Goal: Ask a question: Seek information or help from site administrators or community

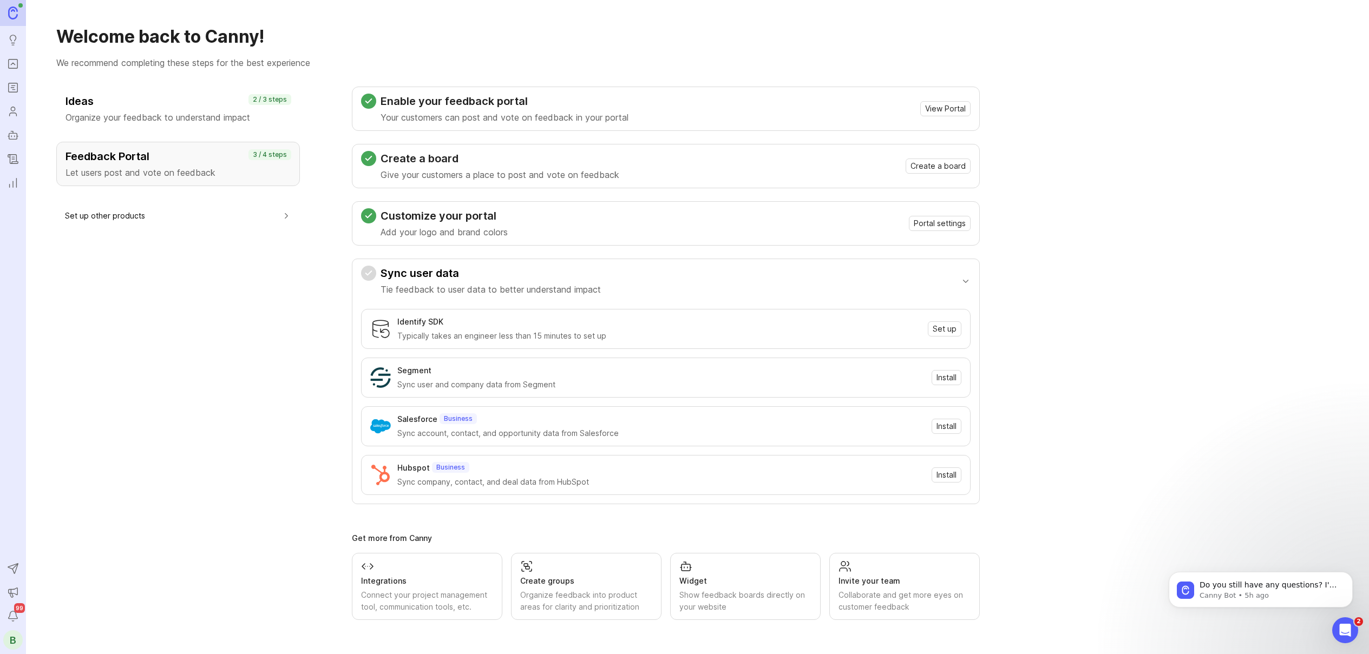
click at [16, 163] on icon "Changelog" at bounding box center [13, 159] width 10 height 9
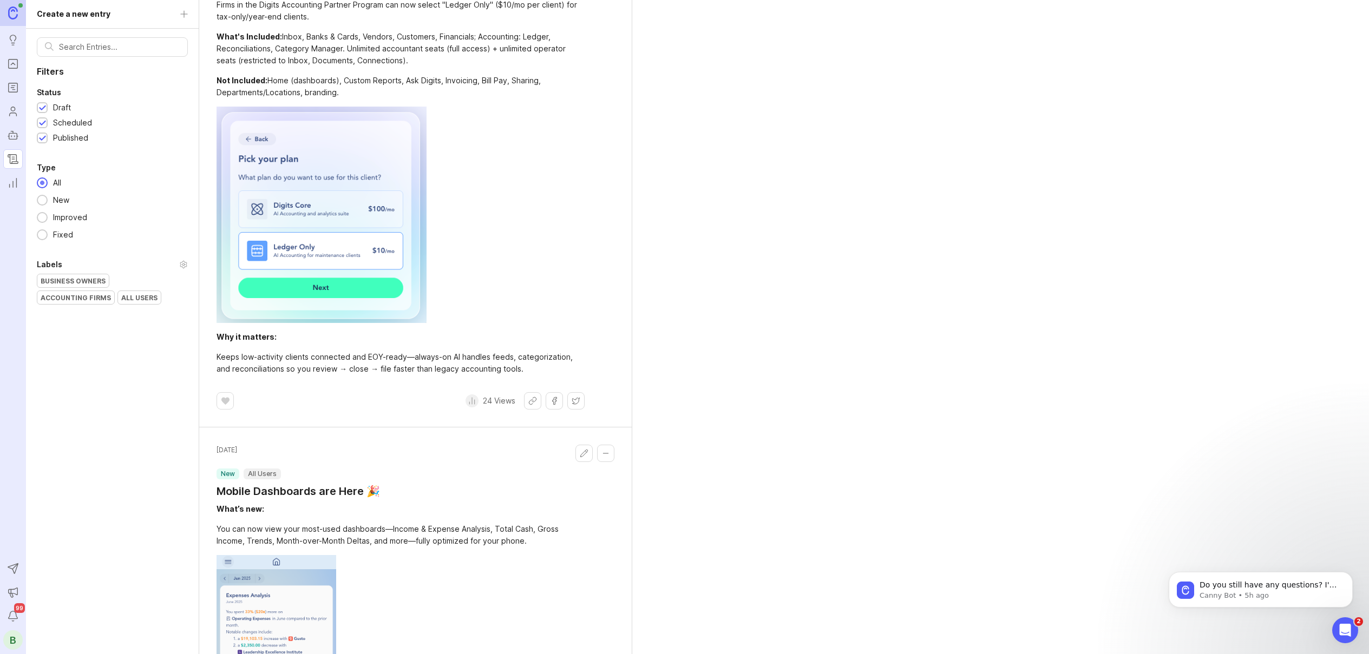
scroll to position [383, 0]
click at [11, 112] on icon "Users" at bounding box center [13, 111] width 12 height 13
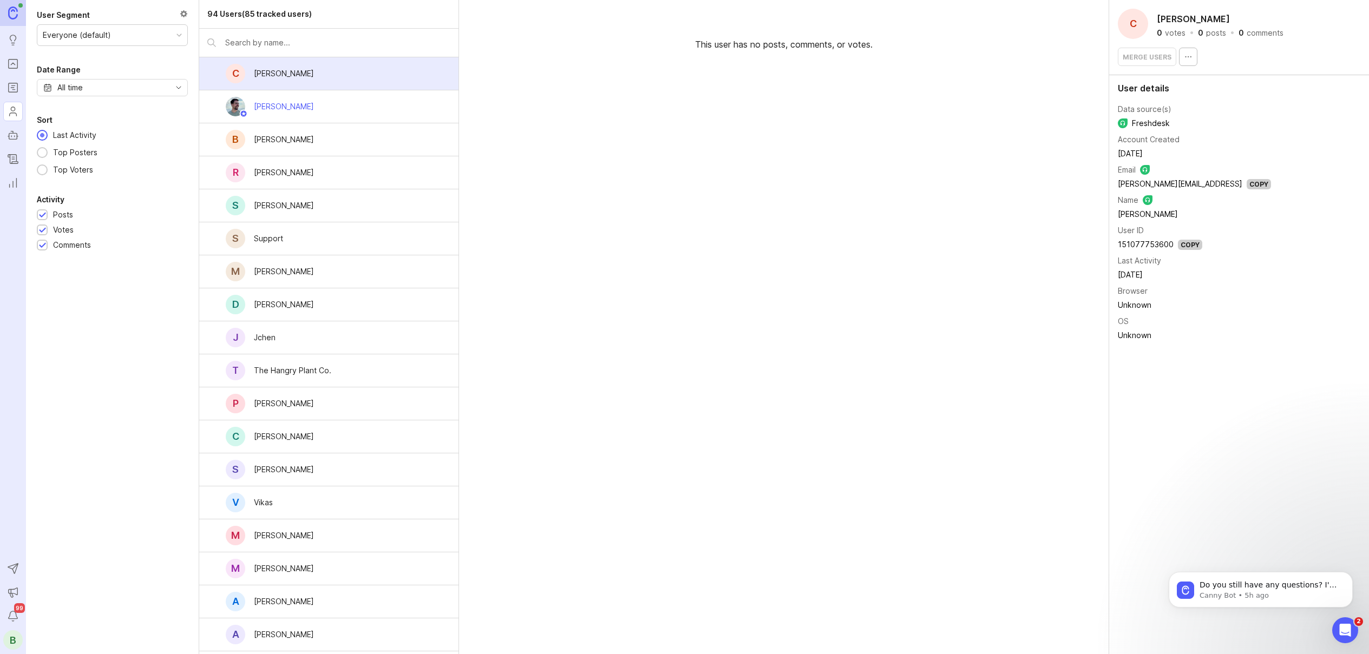
click at [81, 43] on div "Everyone (default)" at bounding box center [112, 35] width 150 height 21
click at [81, 38] on div "Everyone (default)" at bounding box center [77, 35] width 68 height 12
click at [181, 16] on div at bounding box center [184, 15] width 8 height 12
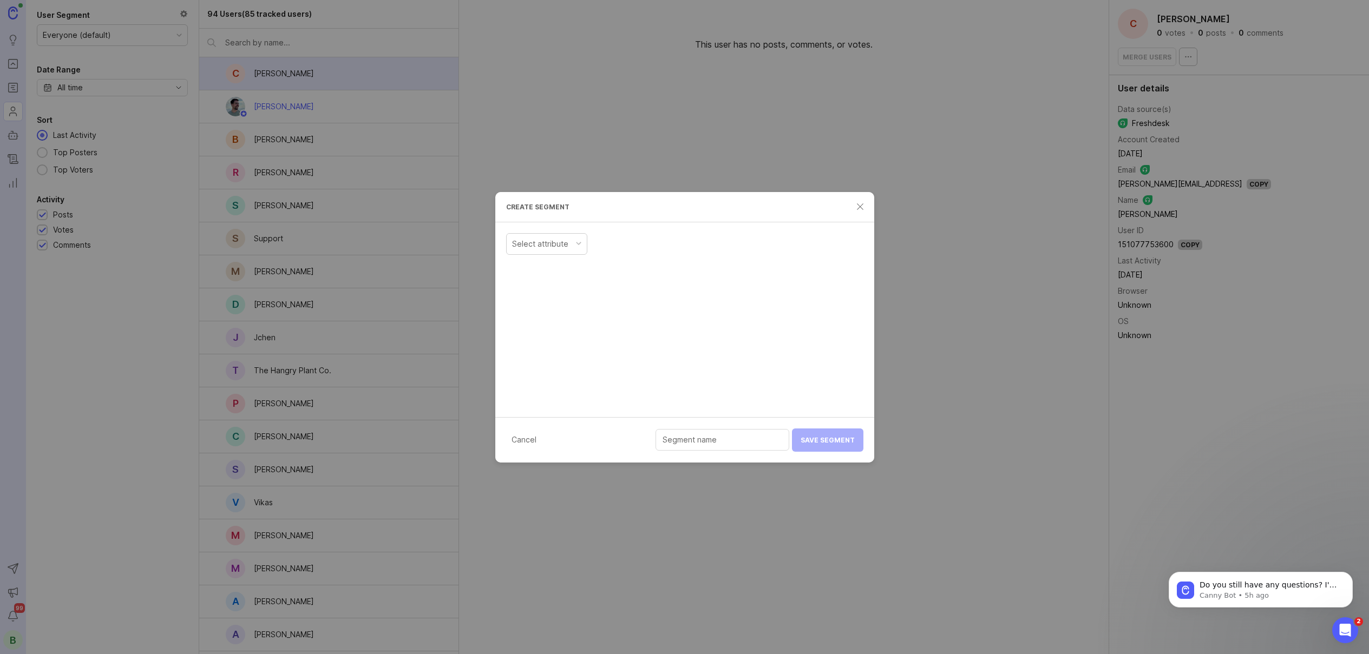
click at [537, 248] on div "Select attribute" at bounding box center [540, 244] width 56 height 12
click at [753, 301] on div "Select attribute" at bounding box center [684, 319] width 379 height 195
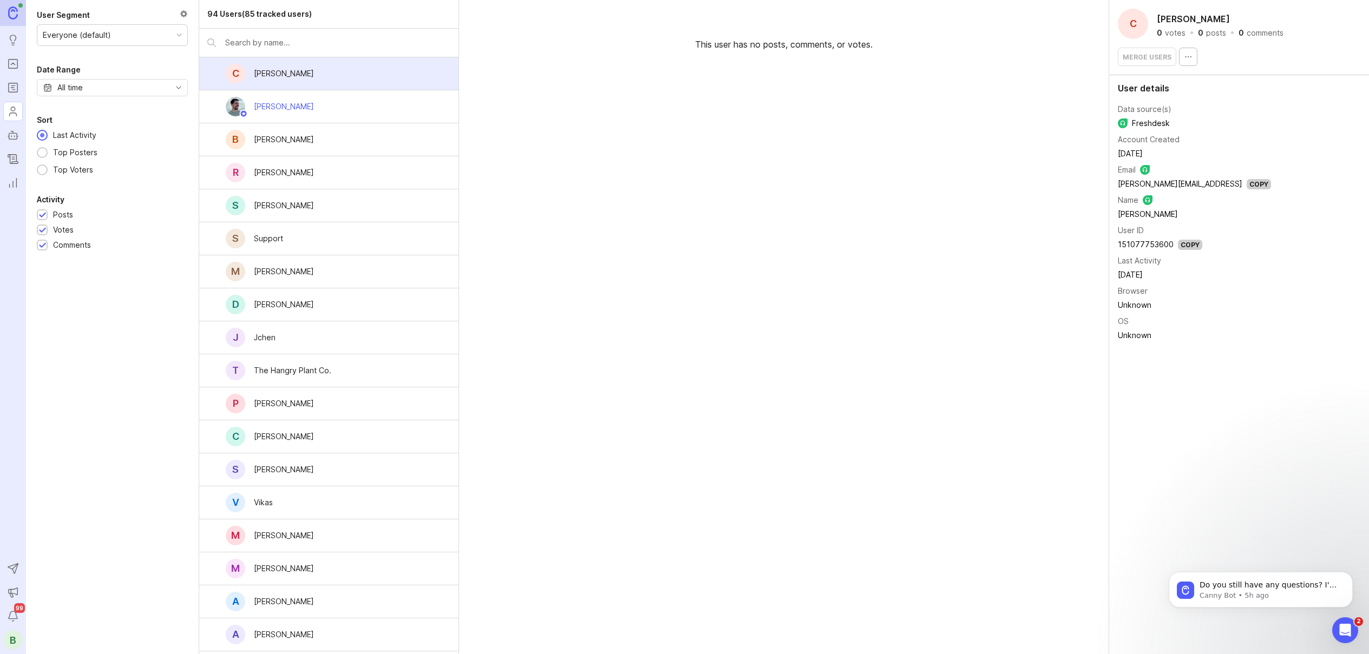
click at [15, 113] on icon "Users" at bounding box center [13, 114] width 7 height 3
click at [12, 637] on div "B" at bounding box center [12, 640] width 19 height 19
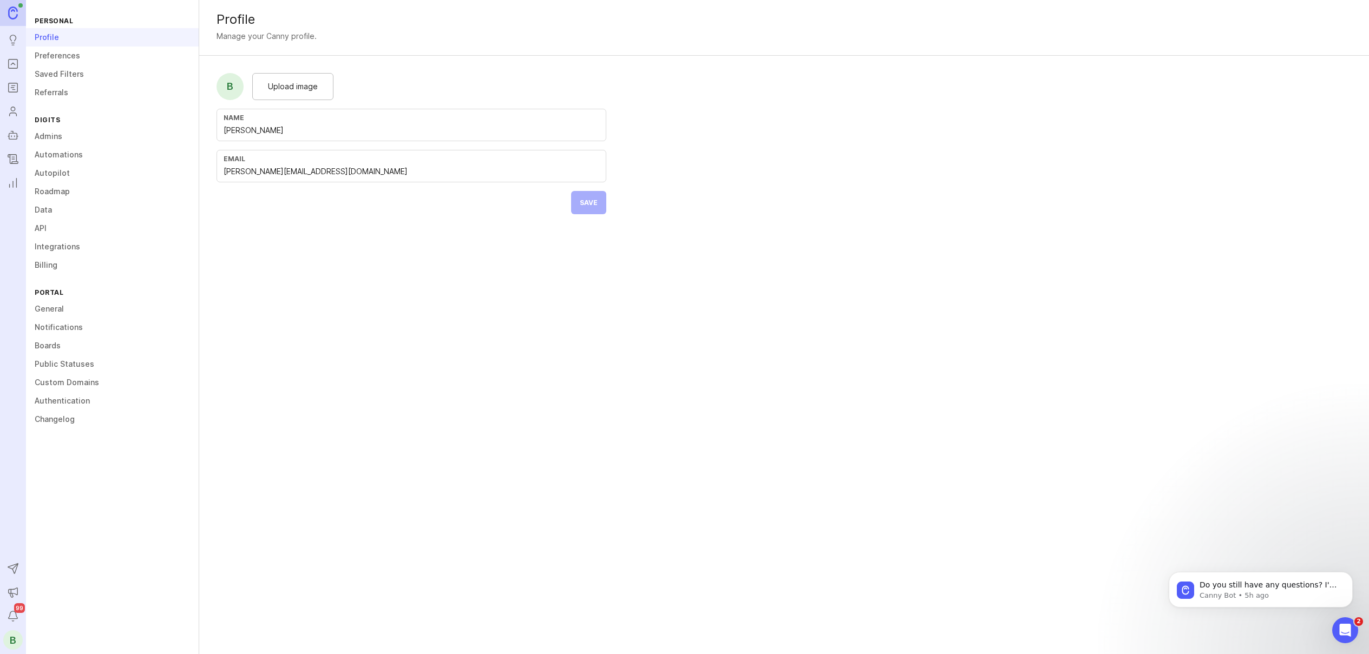
click at [60, 424] on link "Changelog" at bounding box center [112, 419] width 173 height 18
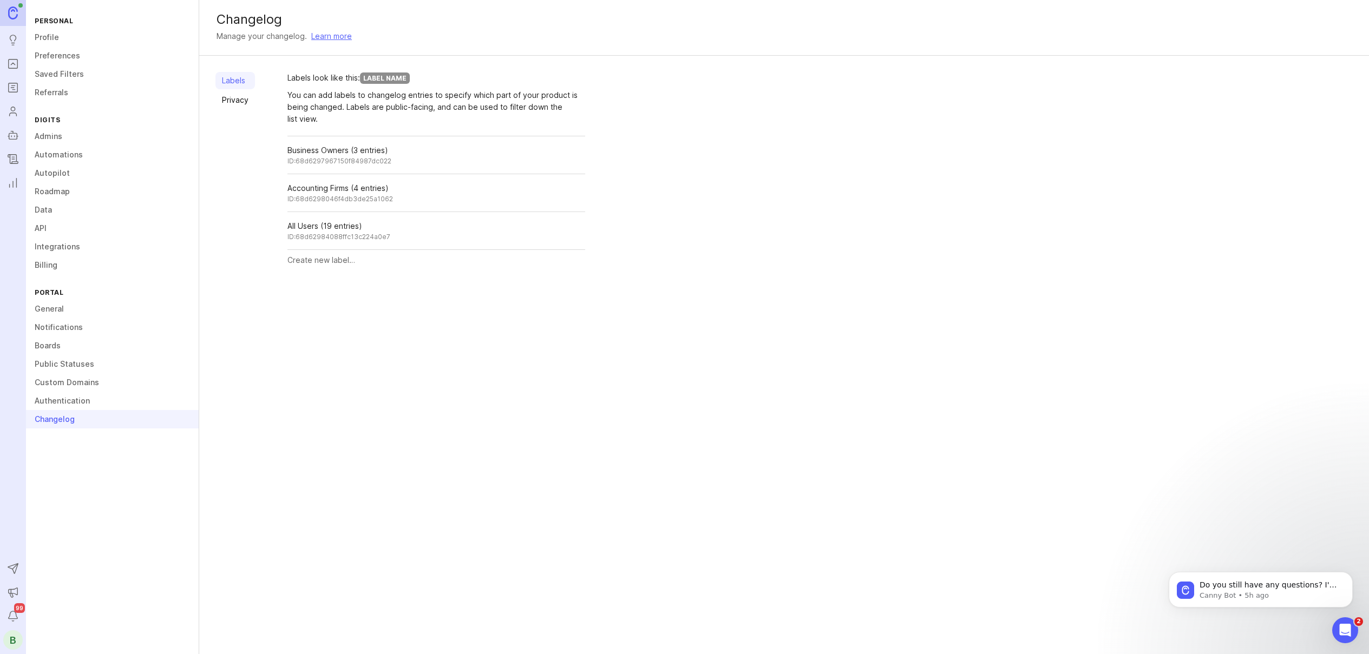
click at [47, 212] on link "Data" at bounding box center [112, 210] width 173 height 18
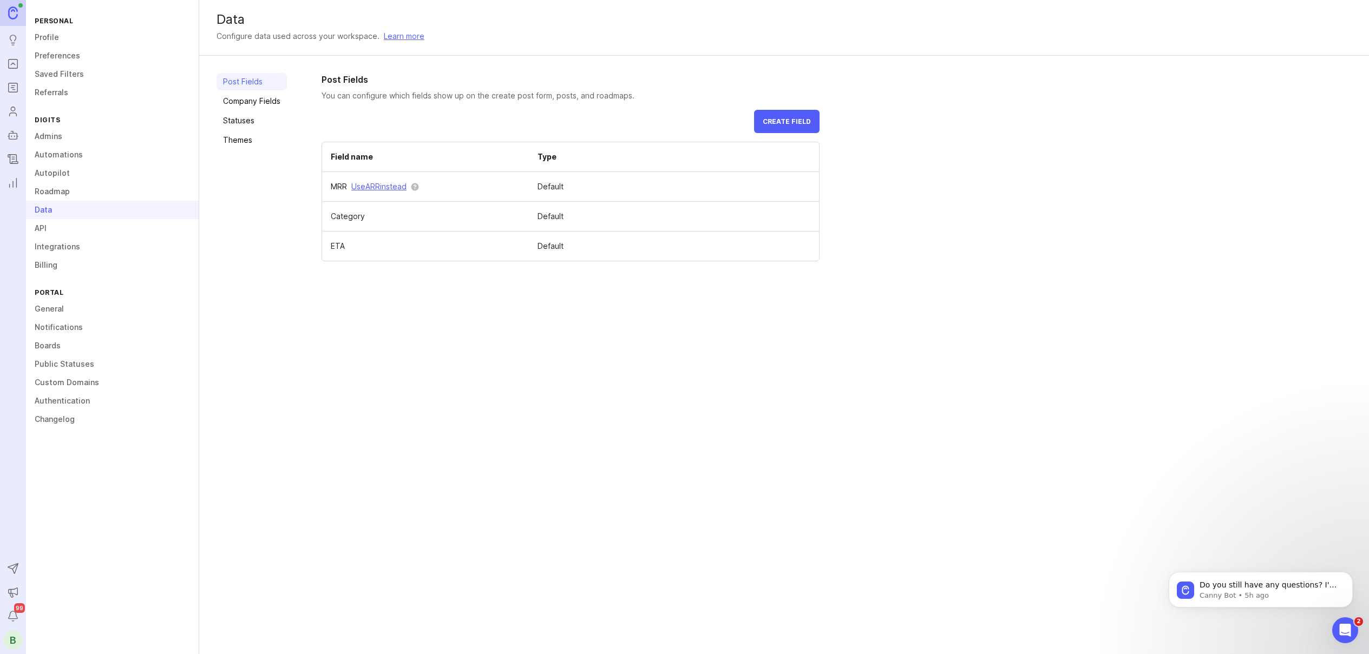
click at [64, 173] on link "Autopilot" at bounding box center [112, 173] width 173 height 18
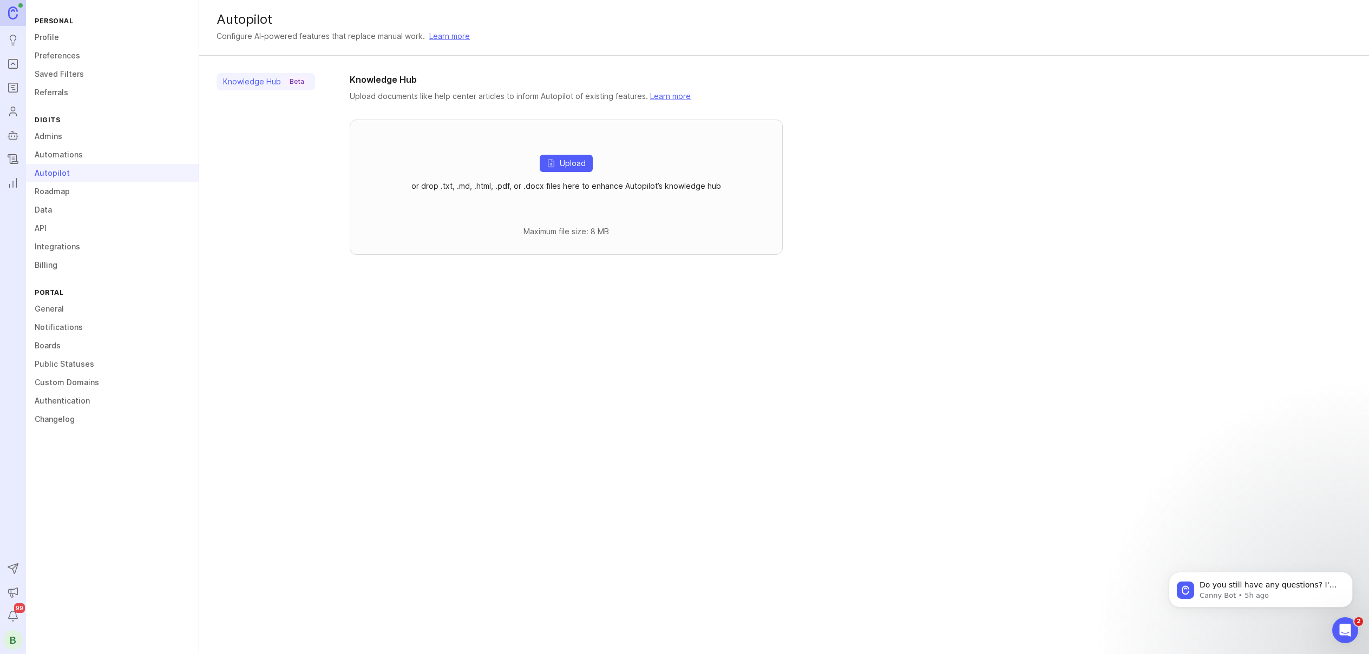
click at [56, 156] on link "Automations" at bounding box center [112, 155] width 173 height 18
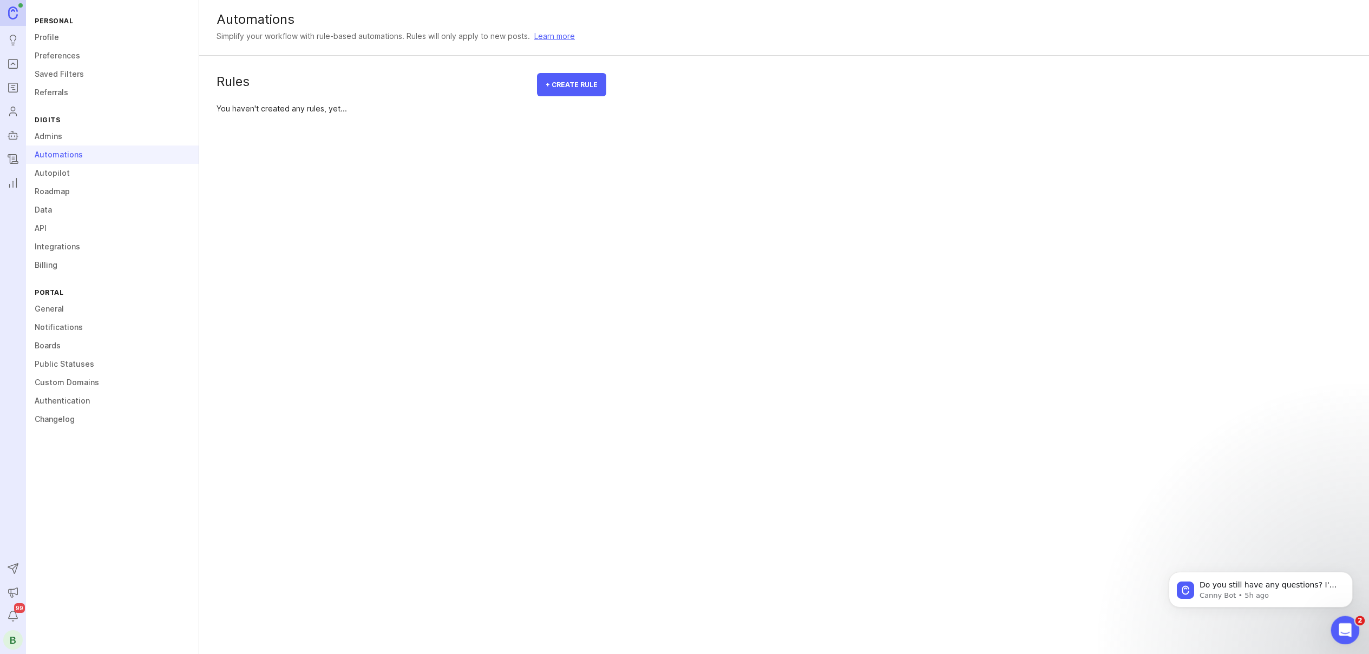
click at [1340, 622] on icon "Open Intercom Messenger" at bounding box center [1344, 629] width 18 height 18
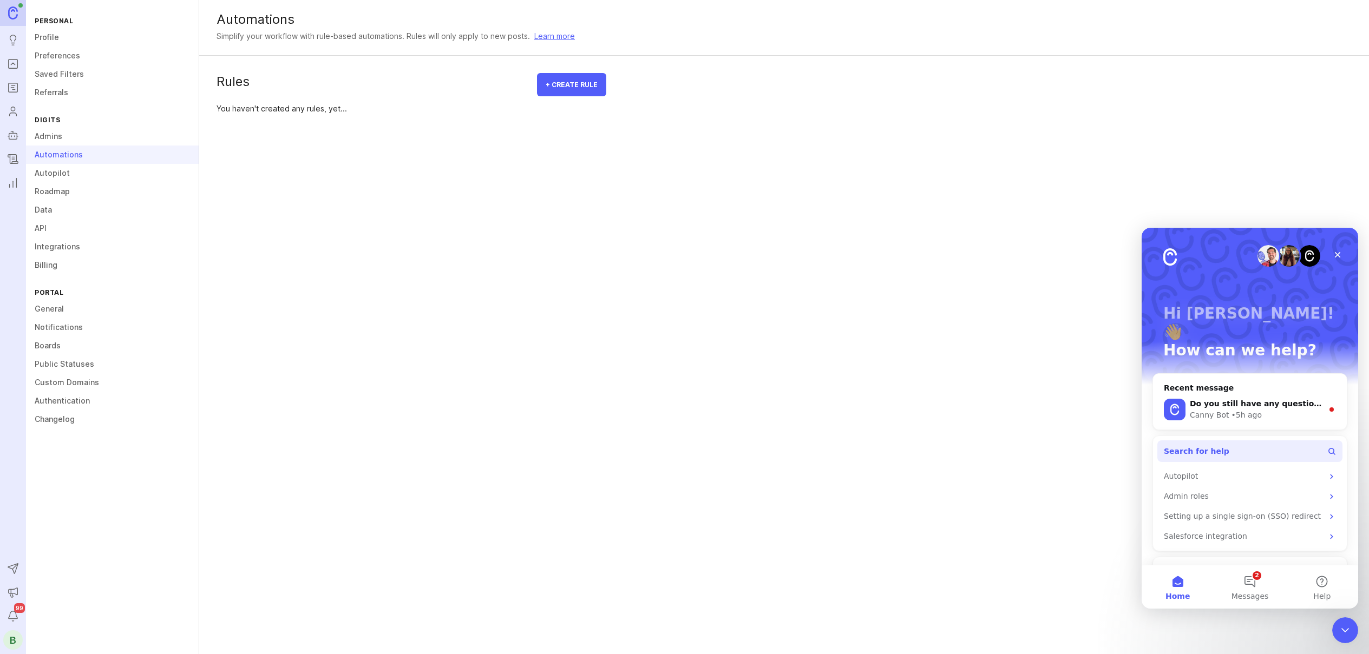
click at [1202, 446] on span "Search for help" at bounding box center [1196, 451] width 65 height 11
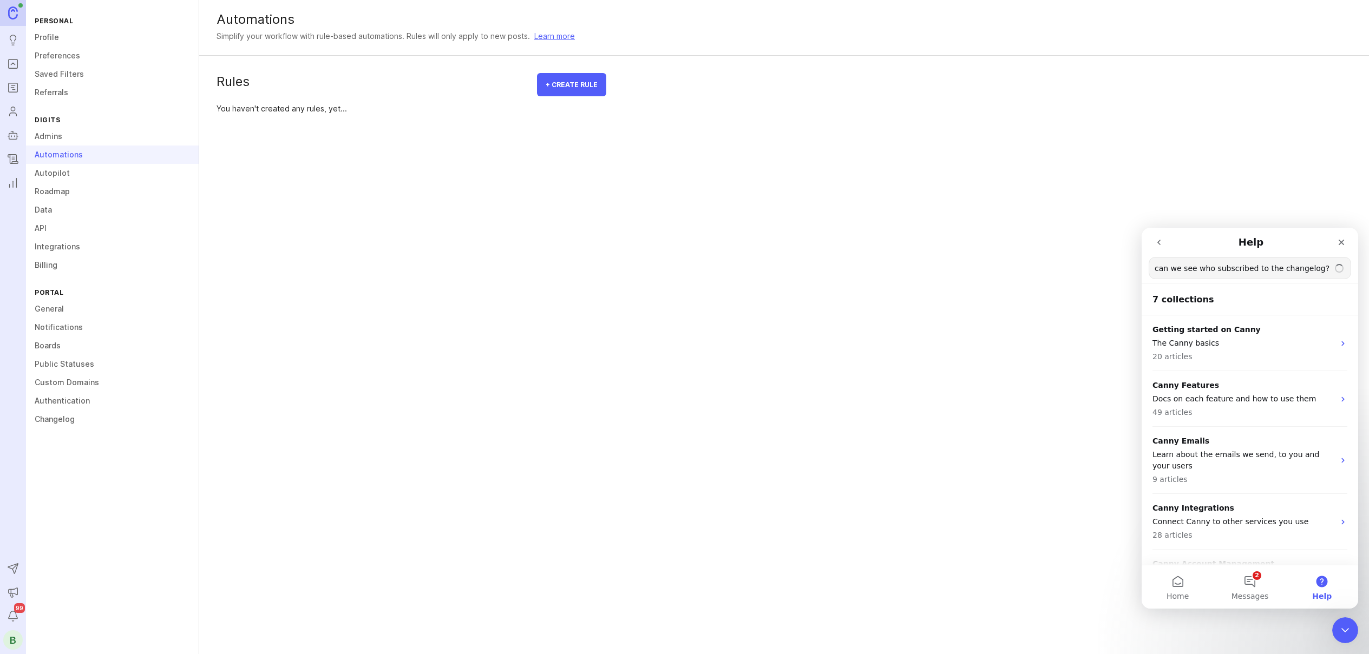
type input "can we see who subscribed to the changelog?"
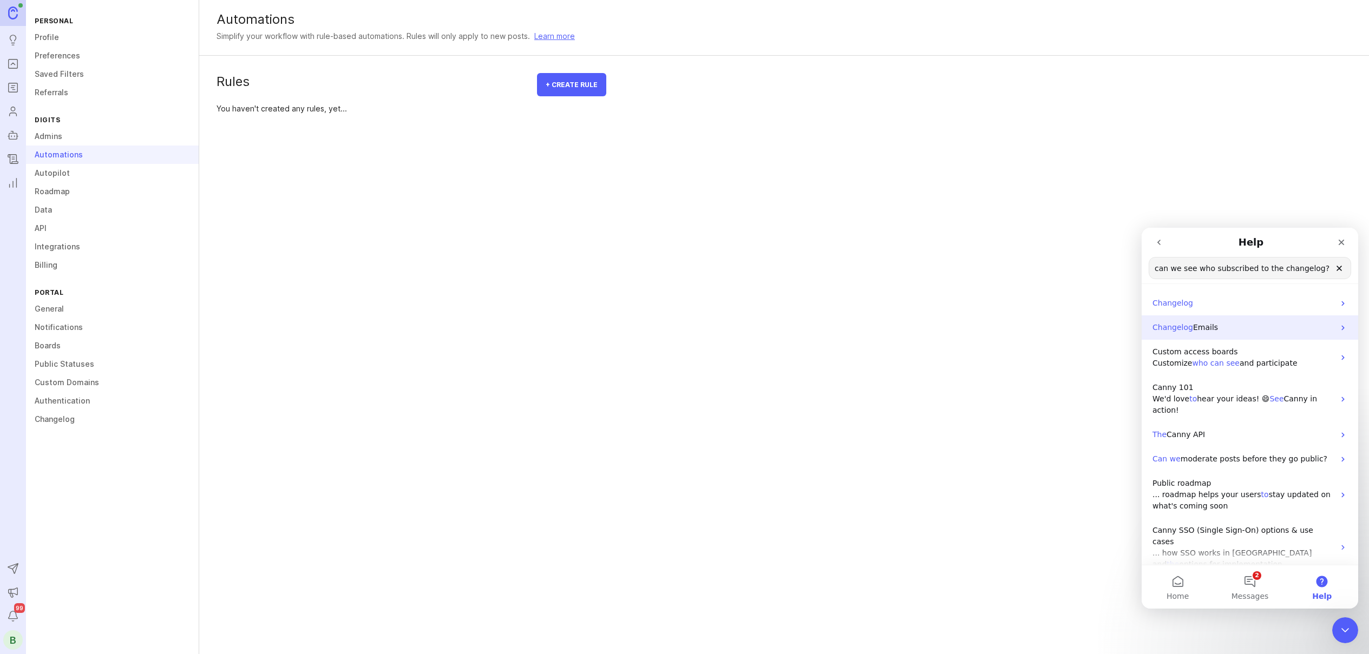
click at [1215, 330] on span "Emails" at bounding box center [1205, 327] width 25 height 9
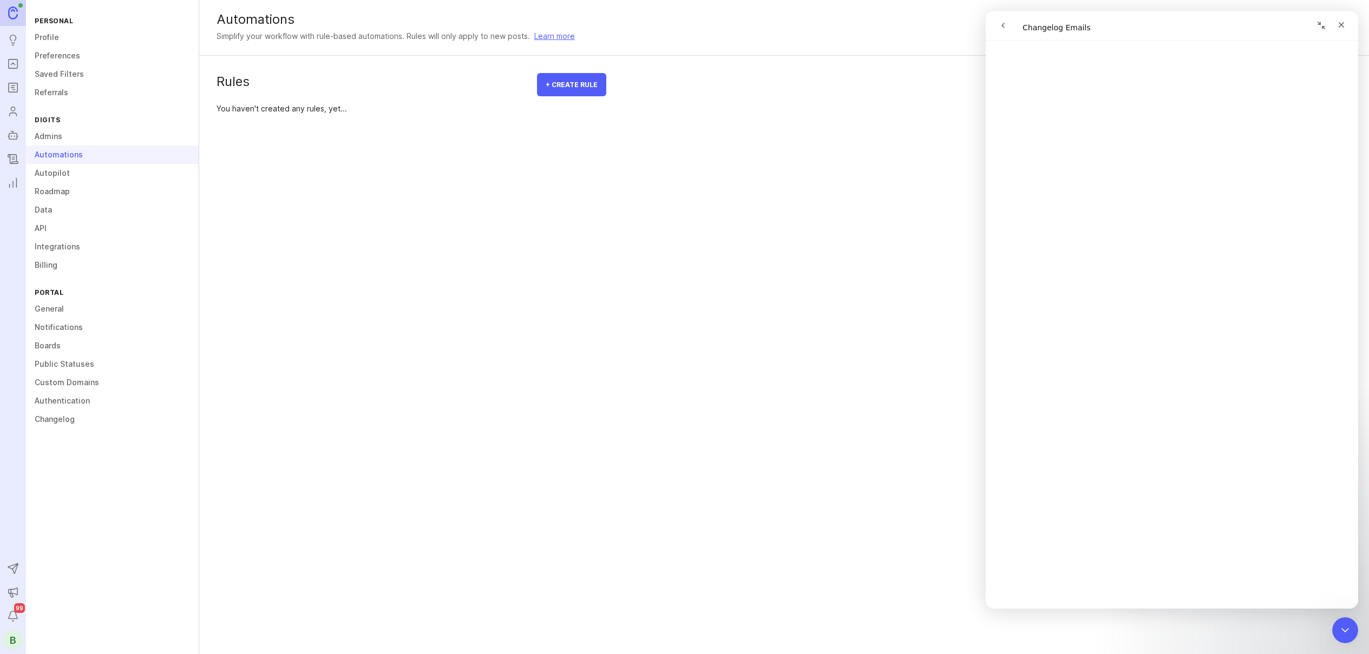
scroll to position [314, 0]
click at [78, 425] on link "Changelog" at bounding box center [112, 419] width 173 height 18
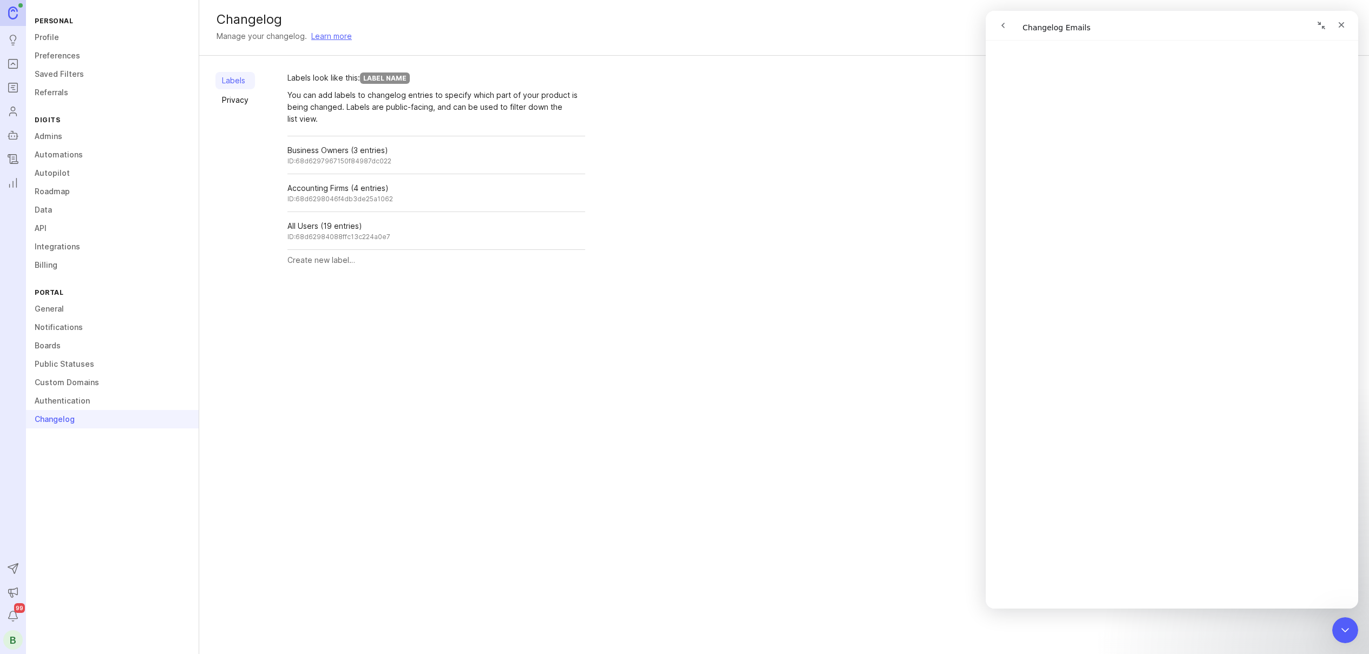
click at [9, 163] on icon "Changelog" at bounding box center [13, 159] width 12 height 13
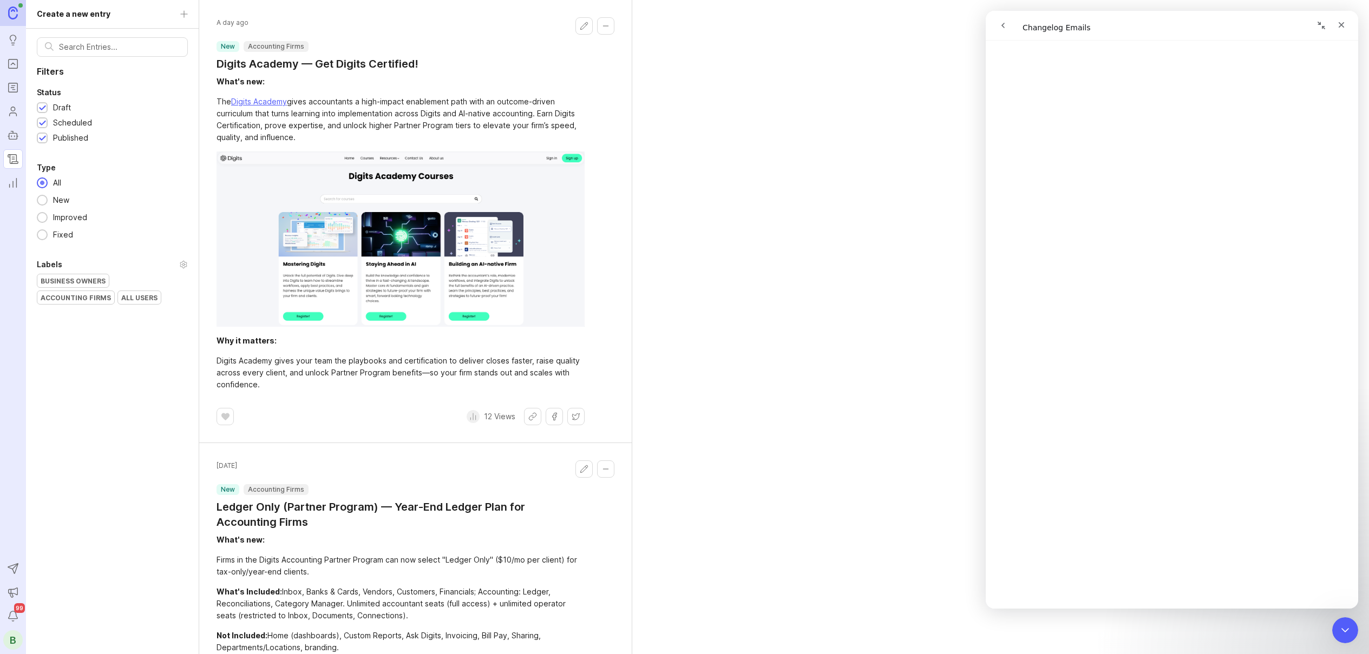
scroll to position [13, 0]
click at [1007, 33] on button "go back" at bounding box center [1003, 25] width 21 height 21
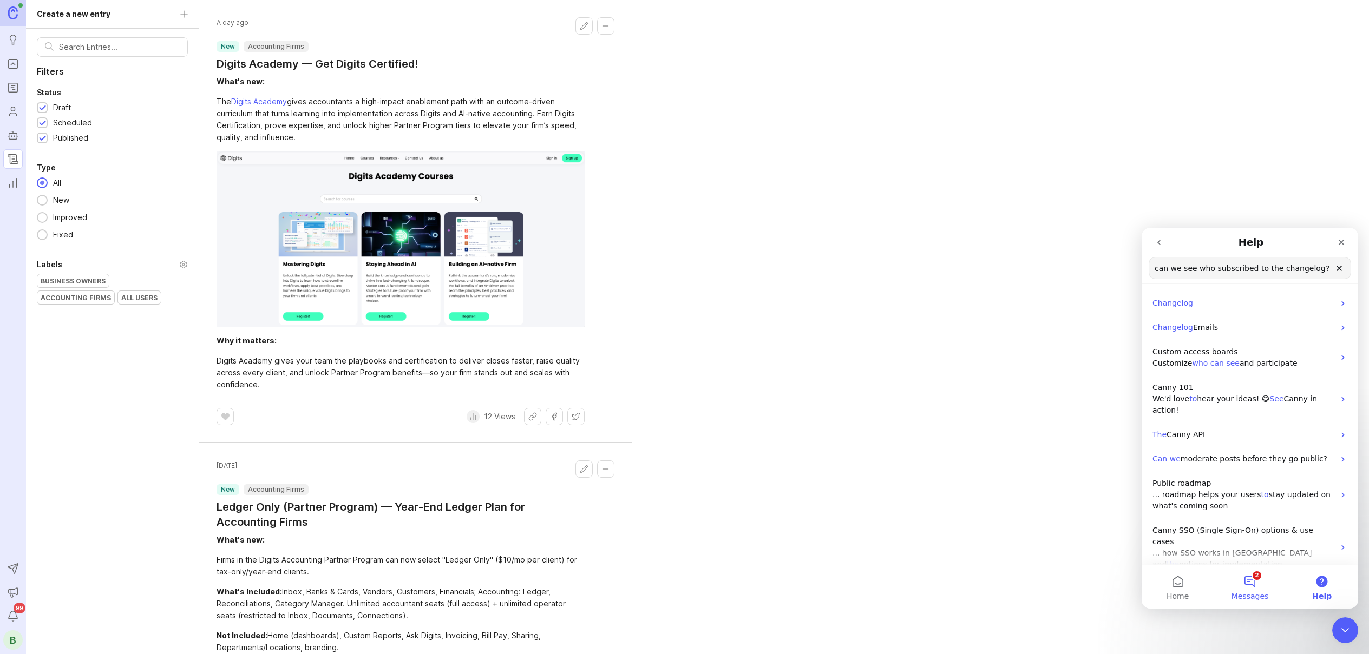
click at [1254, 573] on button "2 Messages" at bounding box center [1250, 587] width 72 height 43
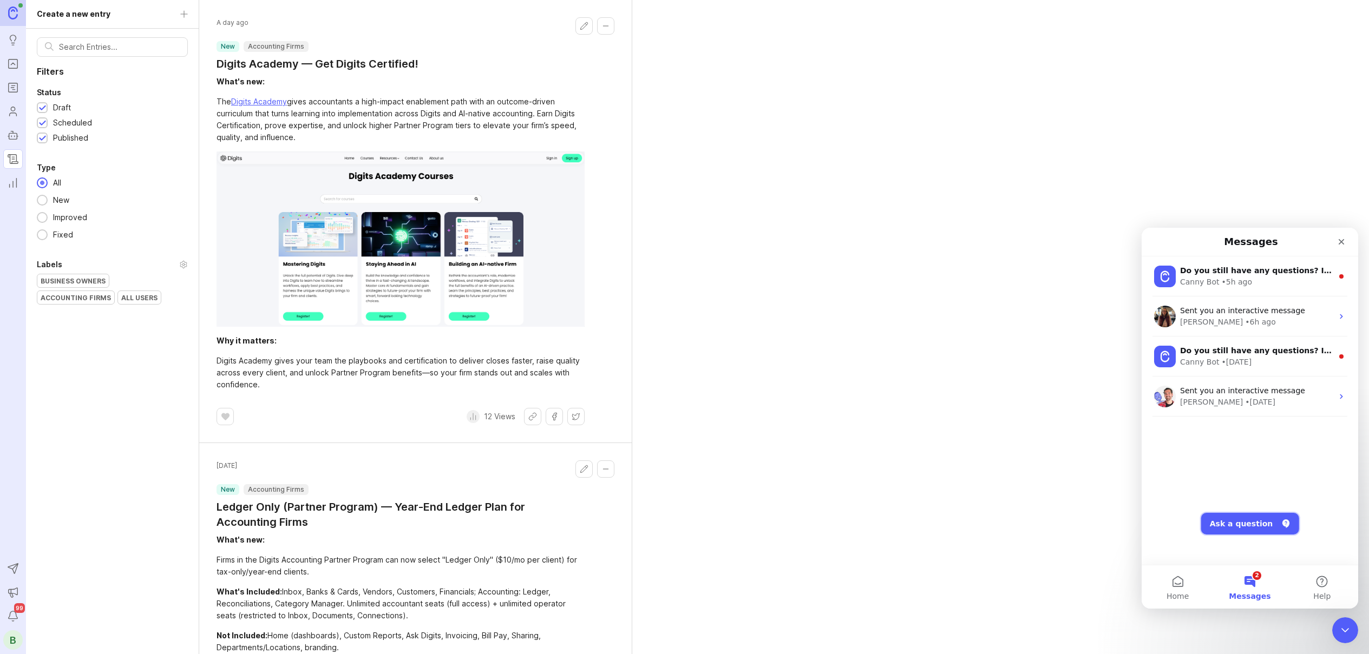
click at [1239, 516] on button "Ask a question" at bounding box center [1250, 524] width 98 height 22
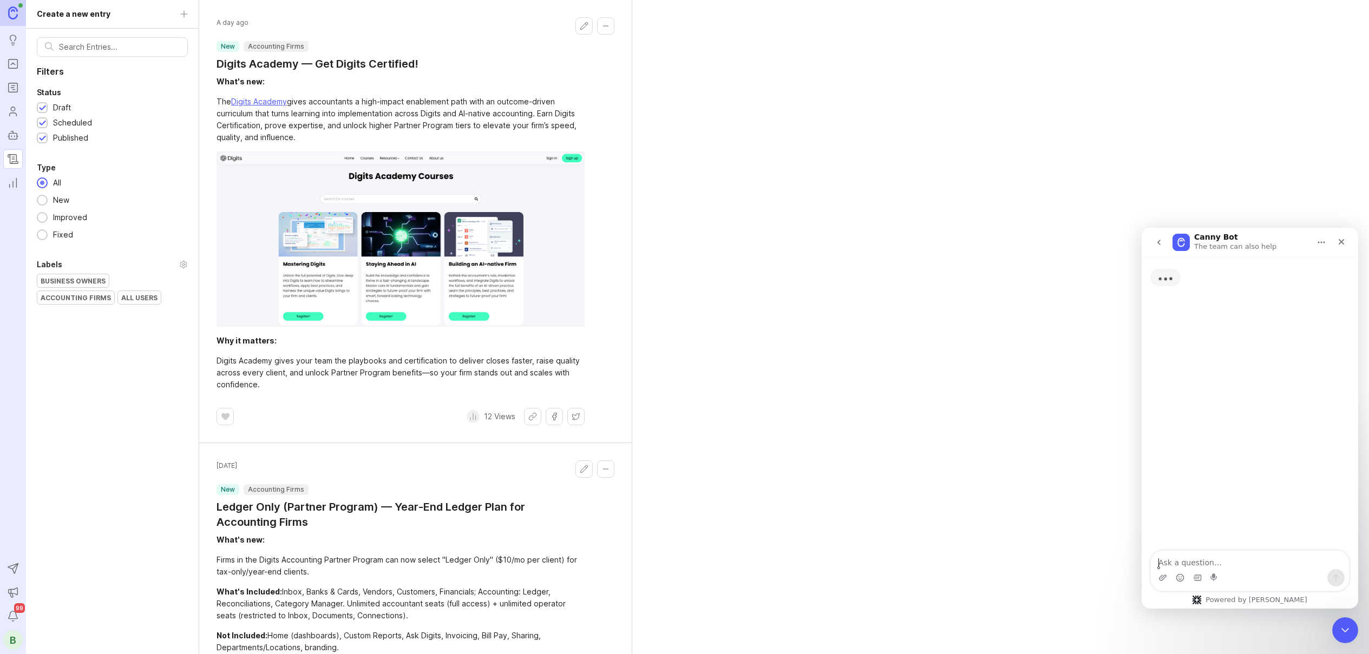
click at [1202, 556] on textarea "Ask a question…" at bounding box center [1250, 560] width 198 height 18
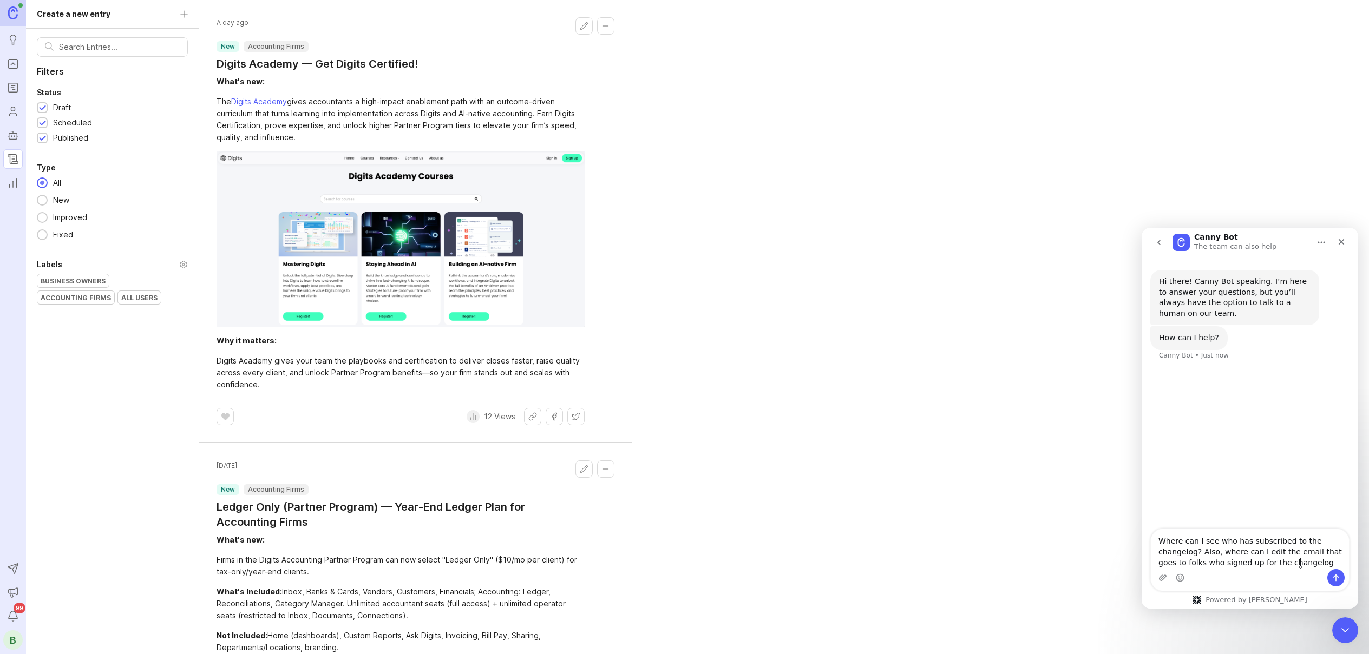
type textarea "Where can I see who has subscribed to the changelog? Also, where can I edit the…"
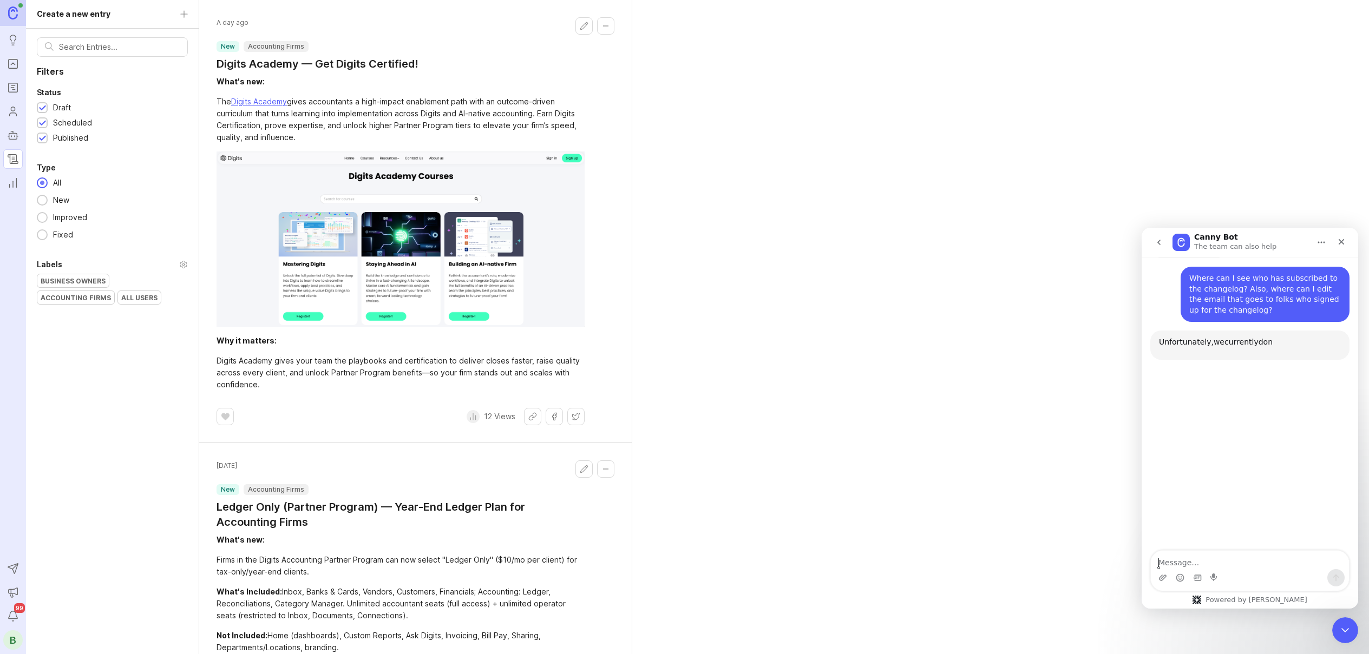
scroll to position [104, 0]
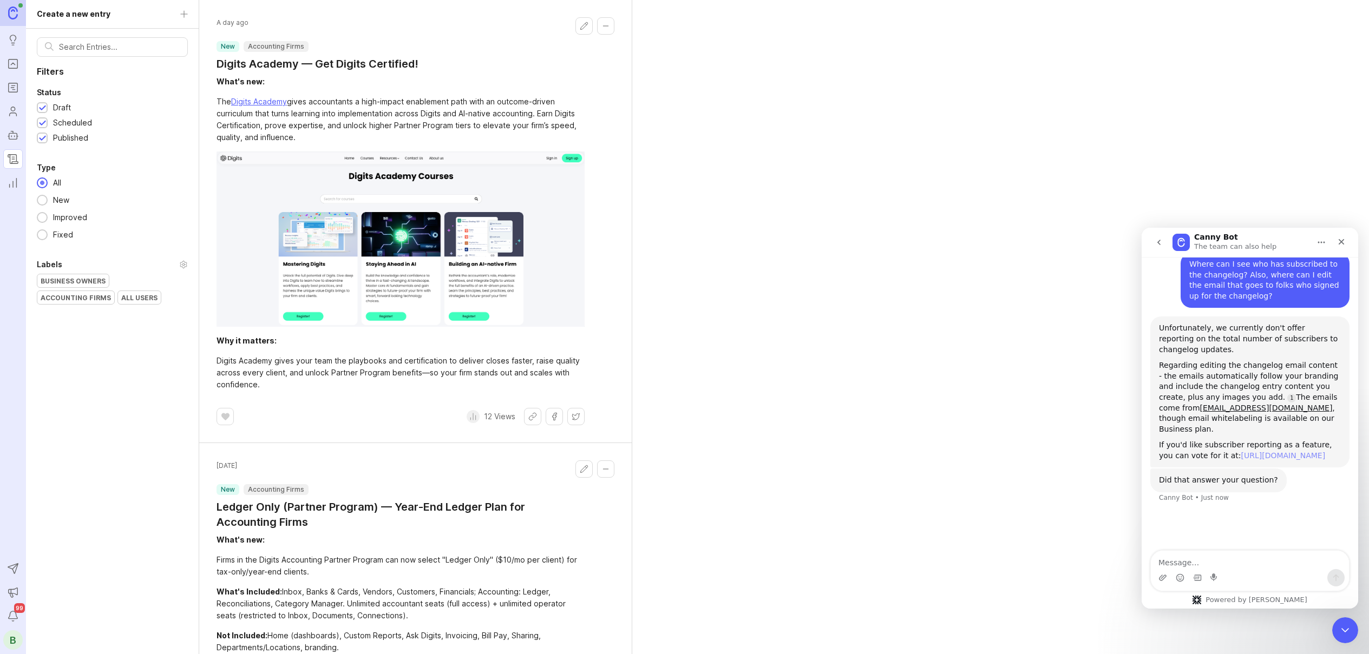
click at [1241, 453] on link "[URL][DOMAIN_NAME]" at bounding box center [1283, 455] width 84 height 9
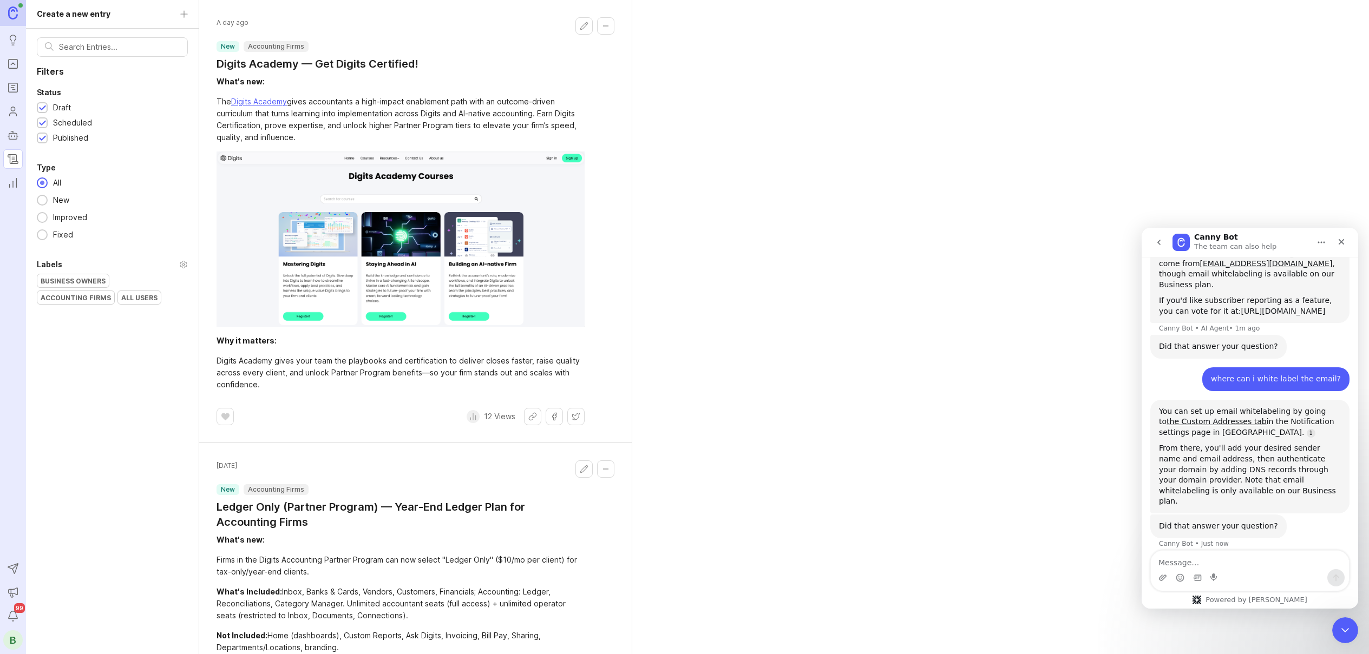
scroll to position [250, 0]
click at [10, 643] on div "B" at bounding box center [12, 640] width 19 height 19
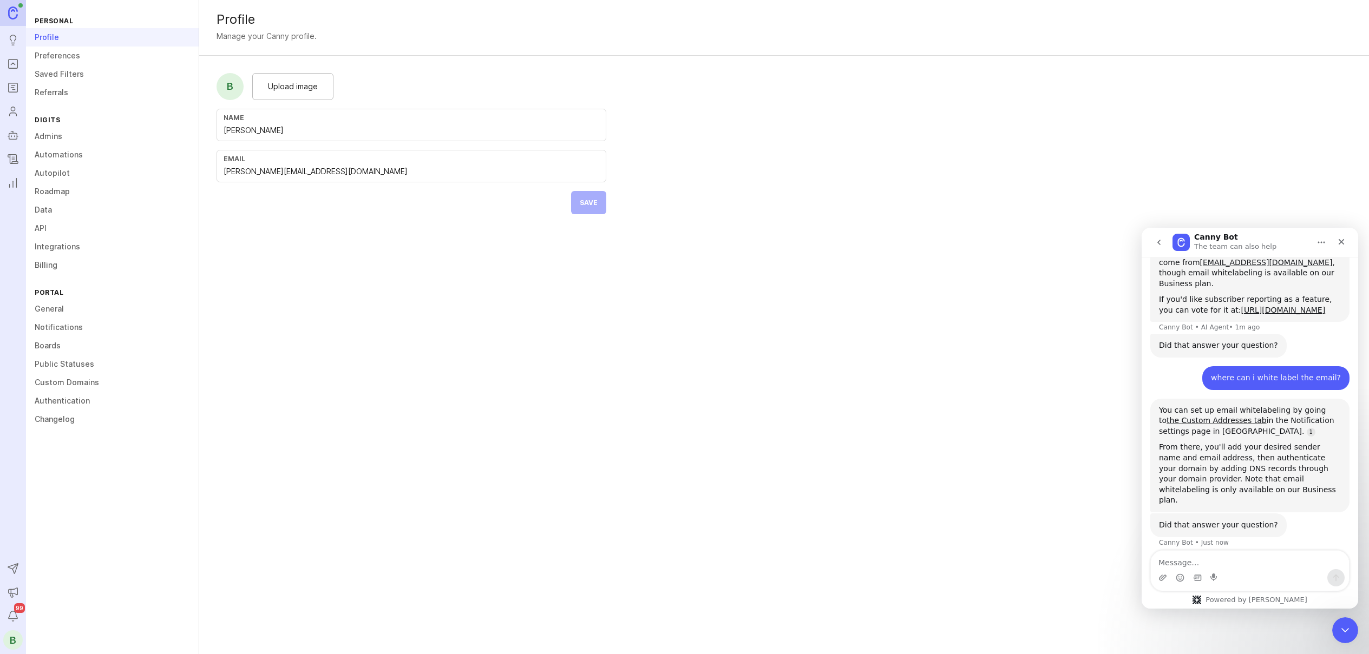
click at [59, 329] on link "Notifications" at bounding box center [112, 327] width 173 height 18
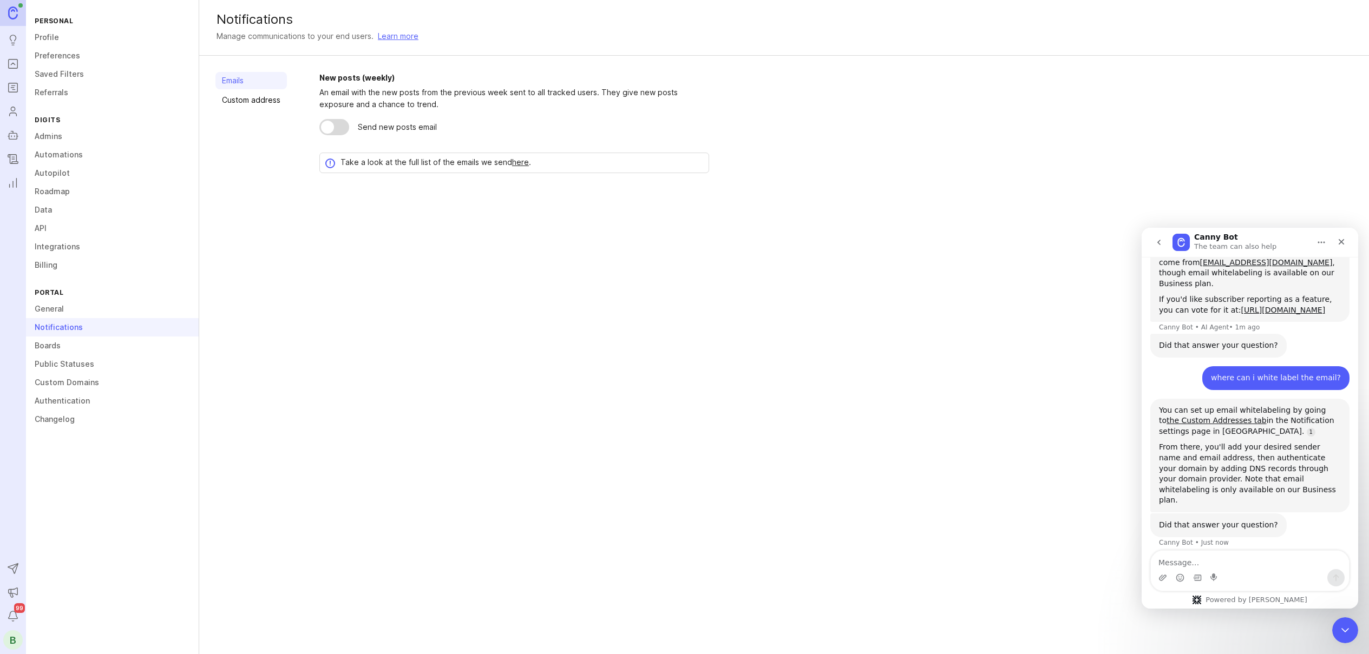
click at [266, 104] on link "Custom address" at bounding box center [250, 99] width 71 height 17
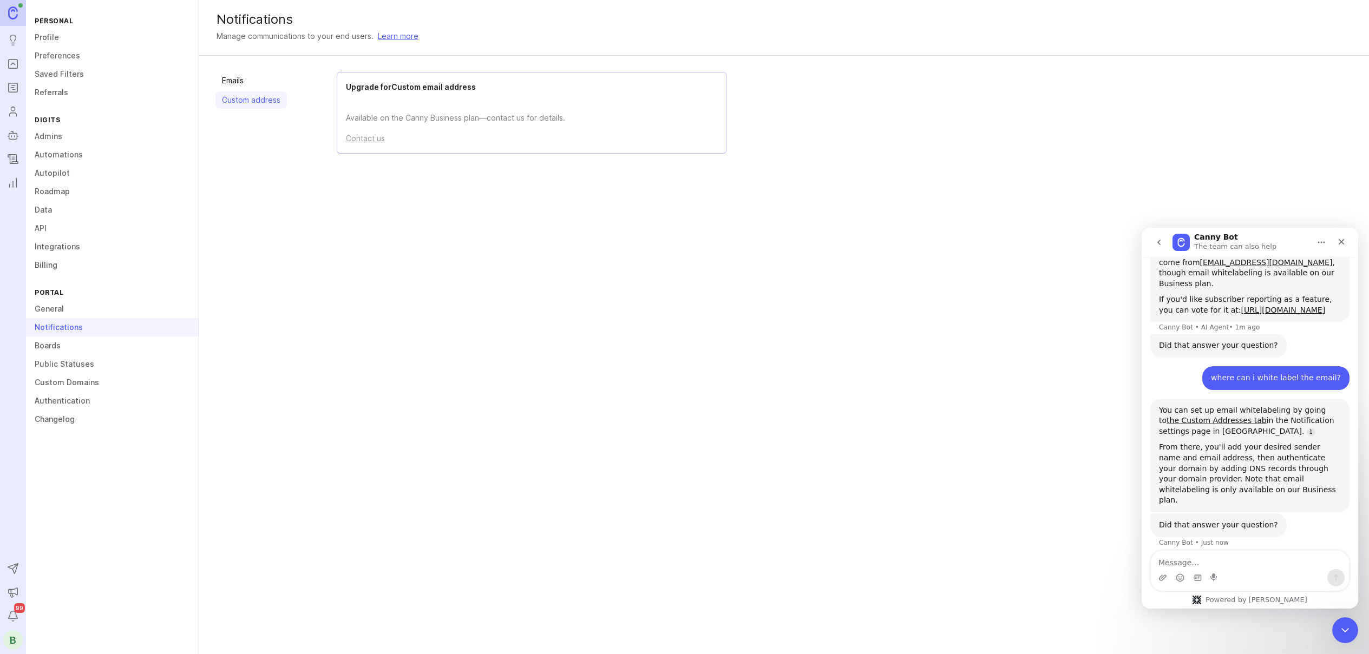
click at [255, 83] on link "Emails" at bounding box center [250, 80] width 71 height 17
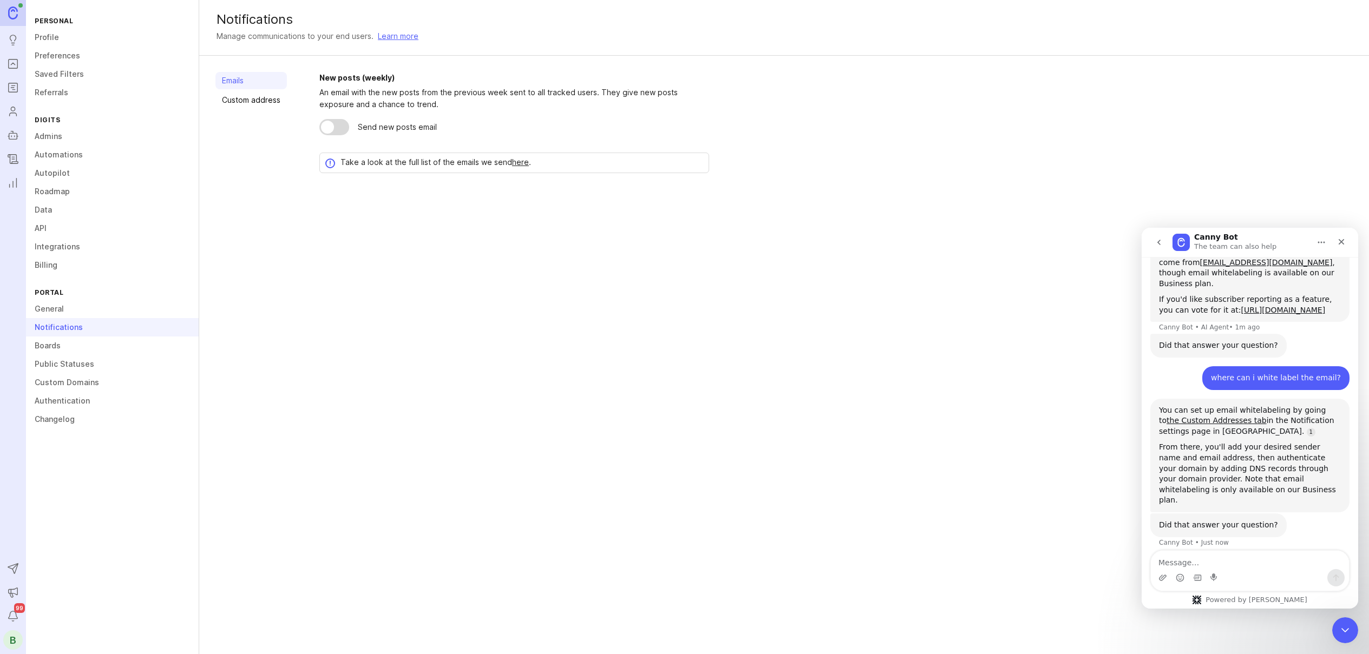
click at [447, 292] on div "Notifications Manage communications to your end users. Learn more Emails Custom…" at bounding box center [784, 327] width 1170 height 654
